Goal: Transaction & Acquisition: Download file/media

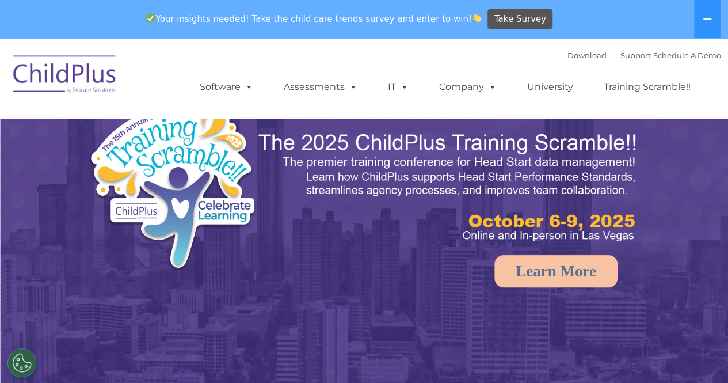
select select "MEDIUM"
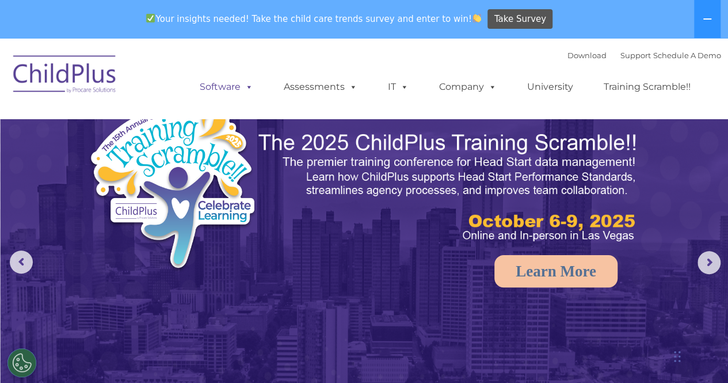
click at [233, 90] on link "Software" at bounding box center [226, 86] width 77 height 23
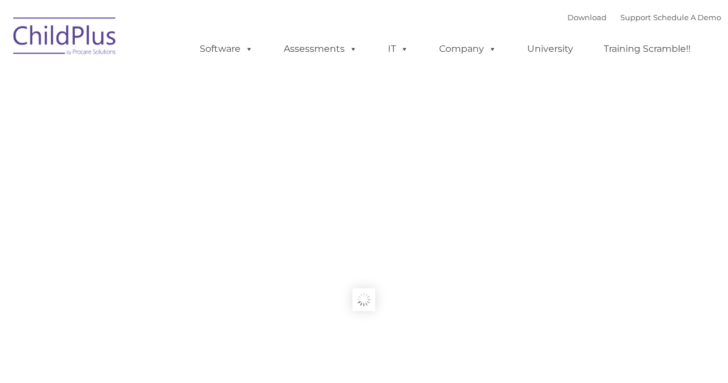
type input ""
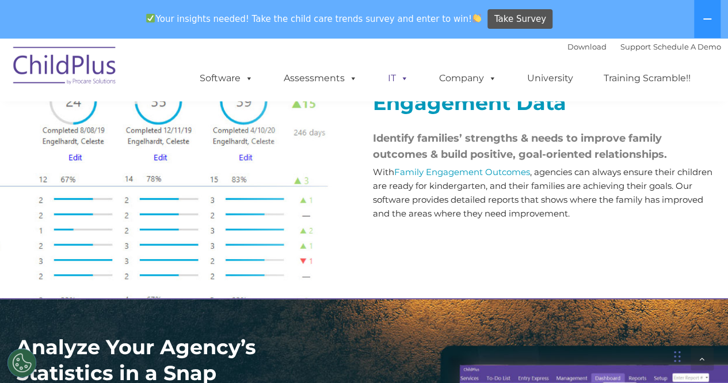
scroll to position [1387, 0]
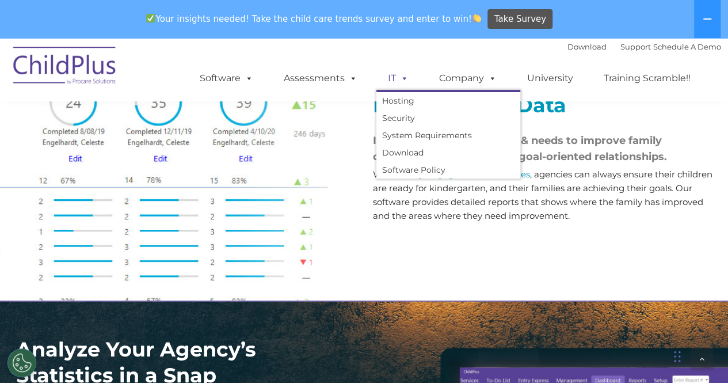
click at [401, 79] on span at bounding box center [402, 78] width 13 height 11
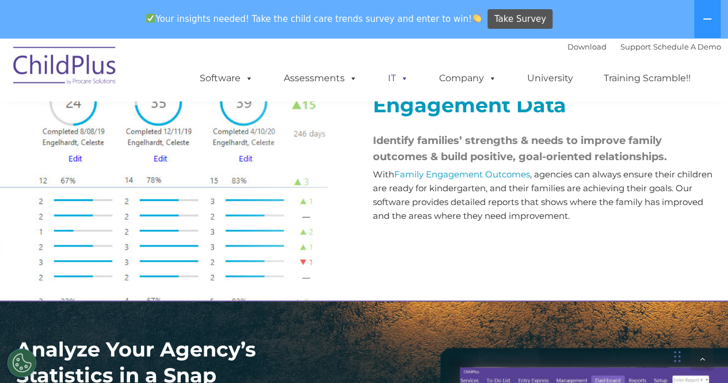
click at [401, 81] on span at bounding box center [402, 78] width 13 height 11
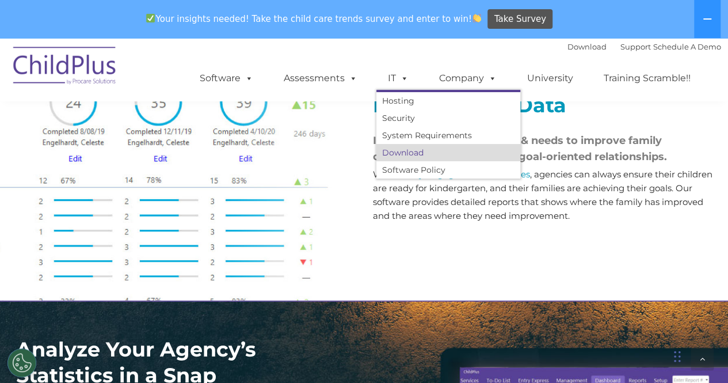
click at [404, 147] on link "Download" at bounding box center [448, 152] width 144 height 17
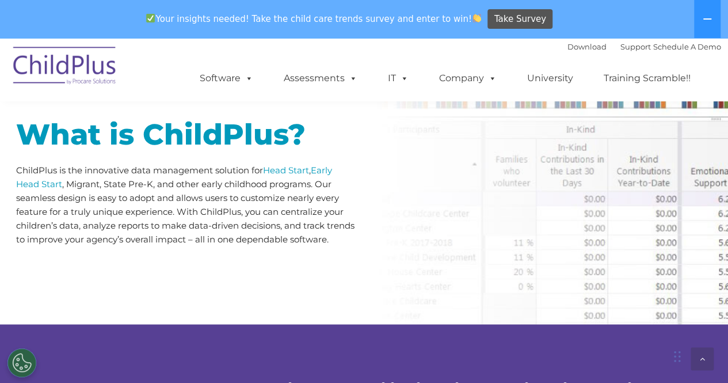
scroll to position [570, 0]
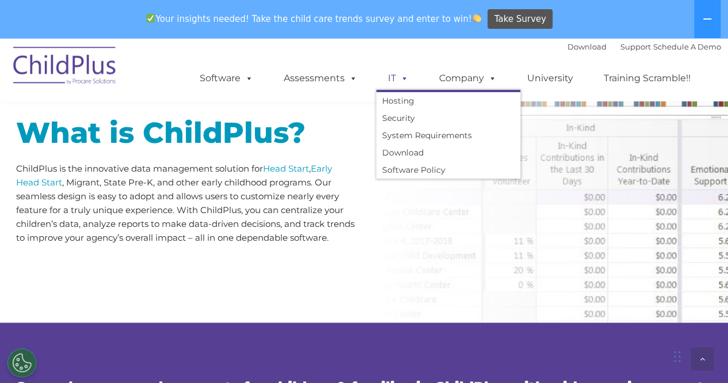
click at [389, 81] on link "IT" at bounding box center [398, 78] width 44 height 23
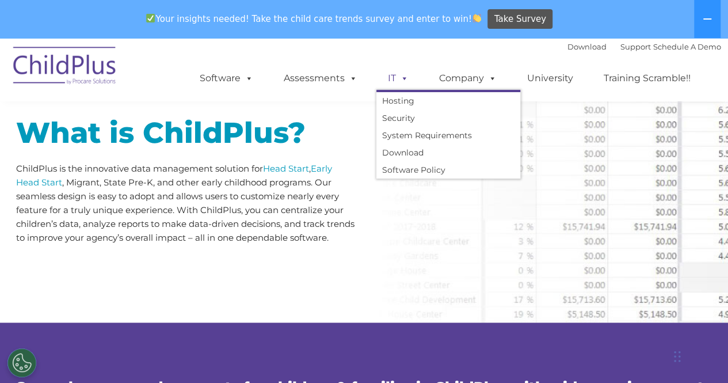
scroll to position [38, 0]
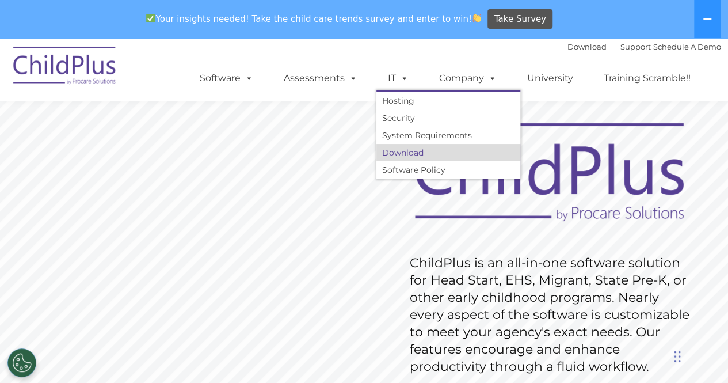
click at [407, 152] on link "Download" at bounding box center [448, 152] width 144 height 17
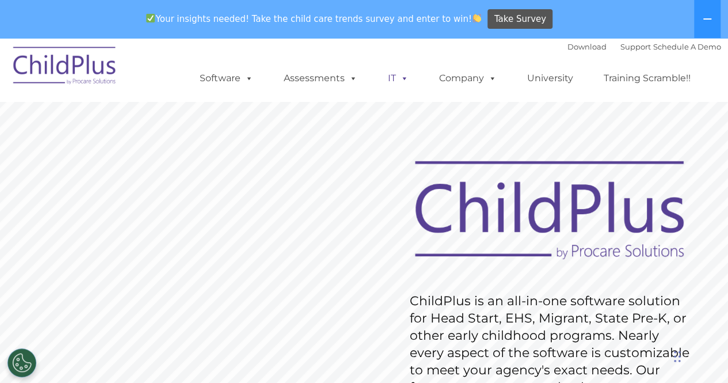
click at [397, 77] on span at bounding box center [402, 78] width 13 height 11
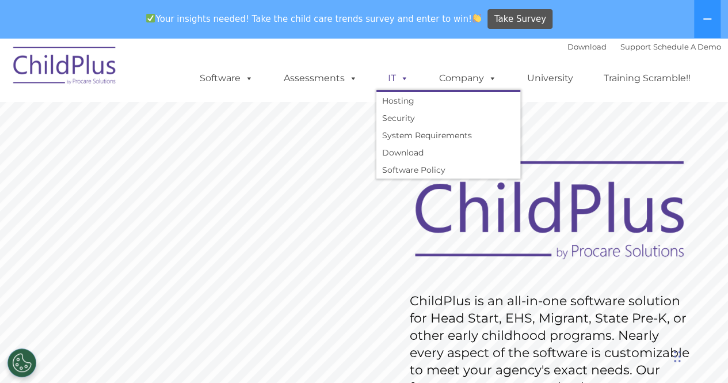
click at [392, 80] on link "IT" at bounding box center [398, 78] width 44 height 23
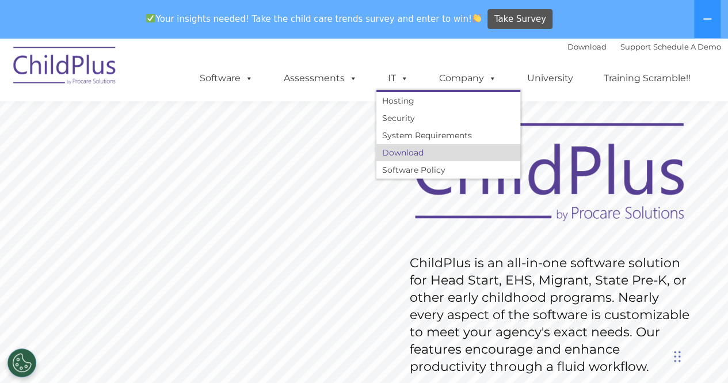
click at [406, 150] on link "Download" at bounding box center [448, 152] width 144 height 17
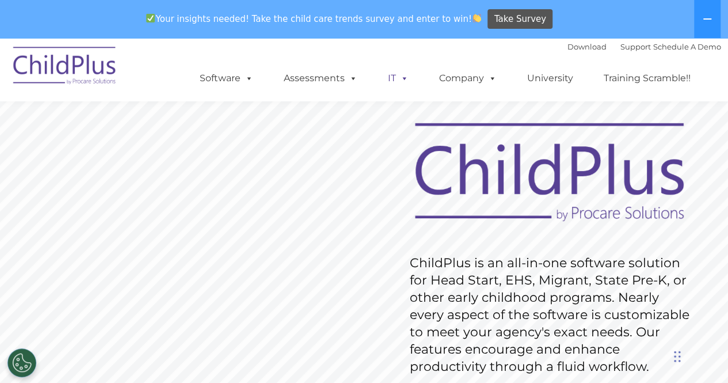
click at [397, 77] on span at bounding box center [402, 78] width 13 height 11
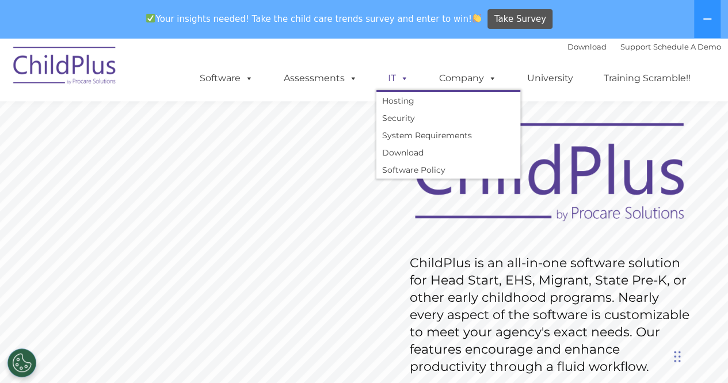
click at [394, 87] on link "IT" at bounding box center [398, 78] width 44 height 23
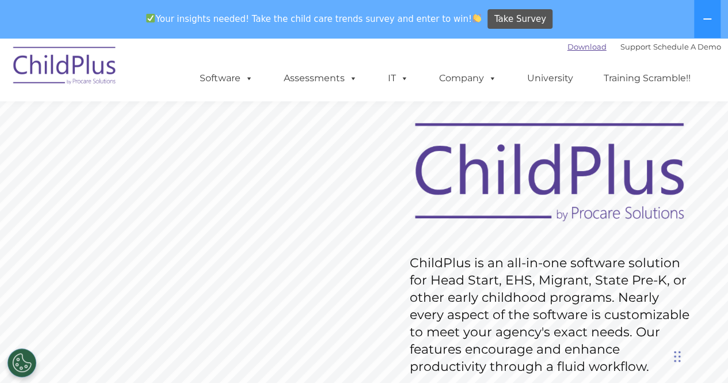
click at [567, 47] on link "Download" at bounding box center [586, 46] width 39 height 9
